Goal: Task Accomplishment & Management: Complete application form

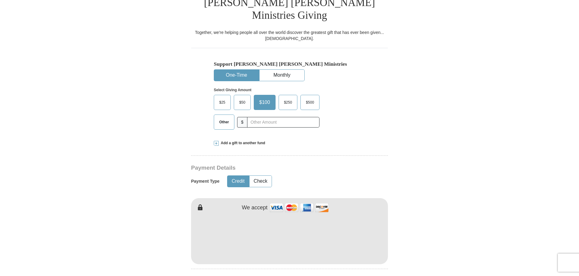
type input "[PERSON_NAME]"
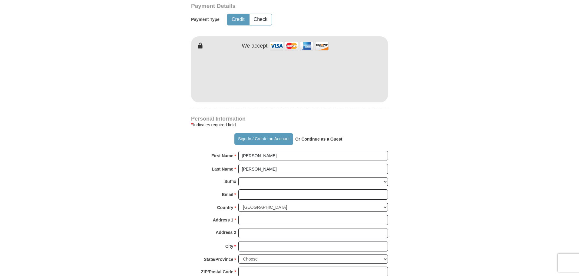
scroll to position [404, 0]
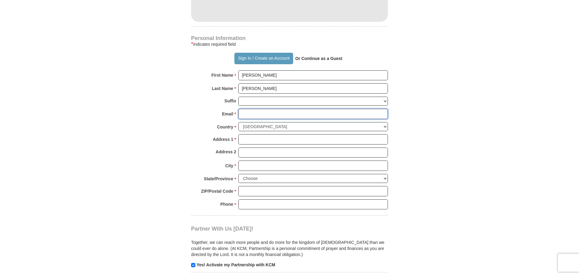
click at [282, 109] on input "Email *" at bounding box center [313, 114] width 150 height 10
type input "[EMAIL_ADDRESS][DOMAIN_NAME]"
type input "[STREET_ADDRESS][PERSON_NAME]"
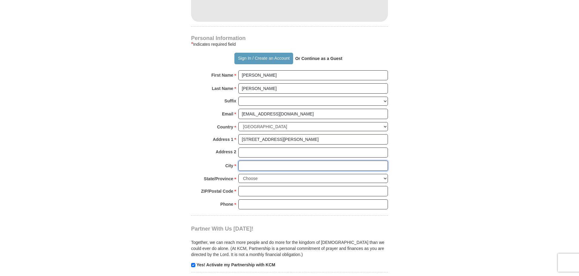
type input "Osceola"
select select "IN"
type input "46561"
type input "5742923198"
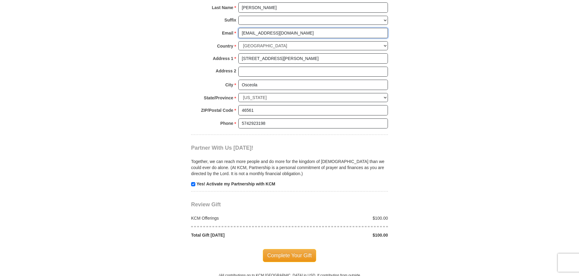
scroll to position [565, 0]
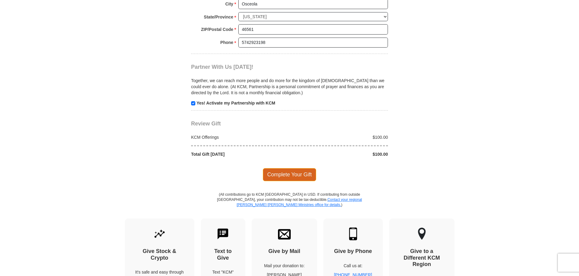
click at [292, 168] on span "Complete Your Gift" at bounding box center [290, 174] width 54 height 13
